Goal: Information Seeking & Learning: Learn about a topic

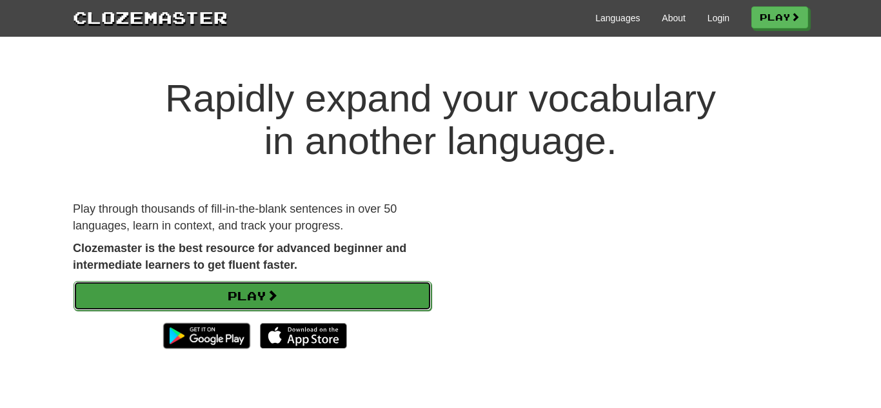
click at [203, 287] on link "Play" at bounding box center [253, 296] width 358 height 30
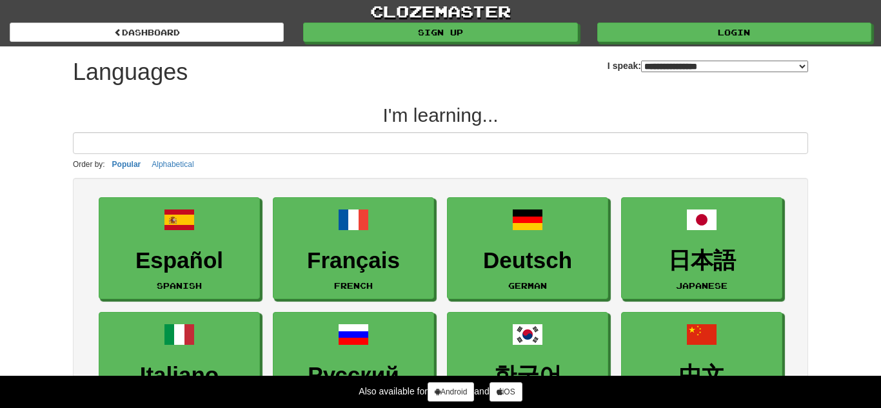
select select "*******"
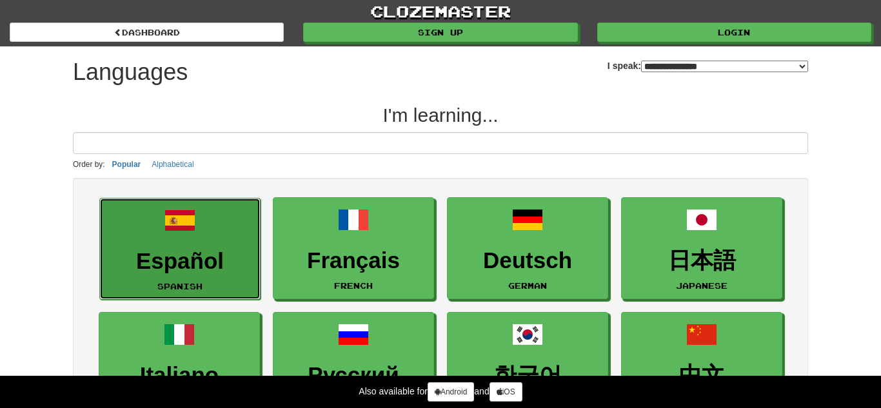
click at [207, 219] on link "Español Spanish" at bounding box center [179, 249] width 161 height 103
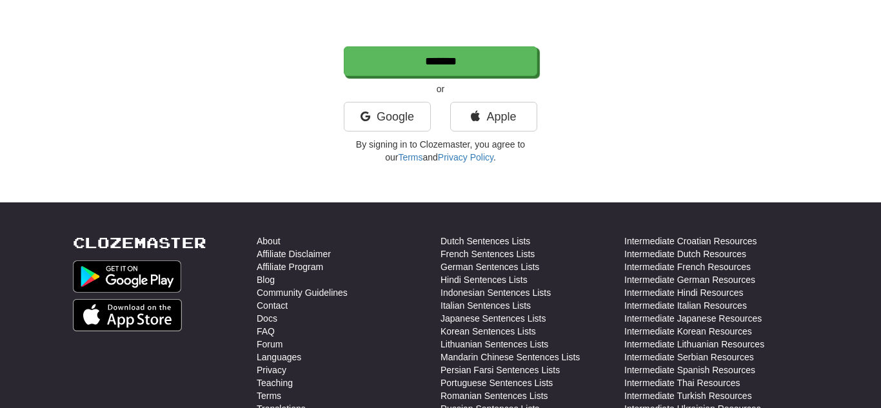
scroll to position [326, 0]
